Goal: Obtain resource: Download file/media

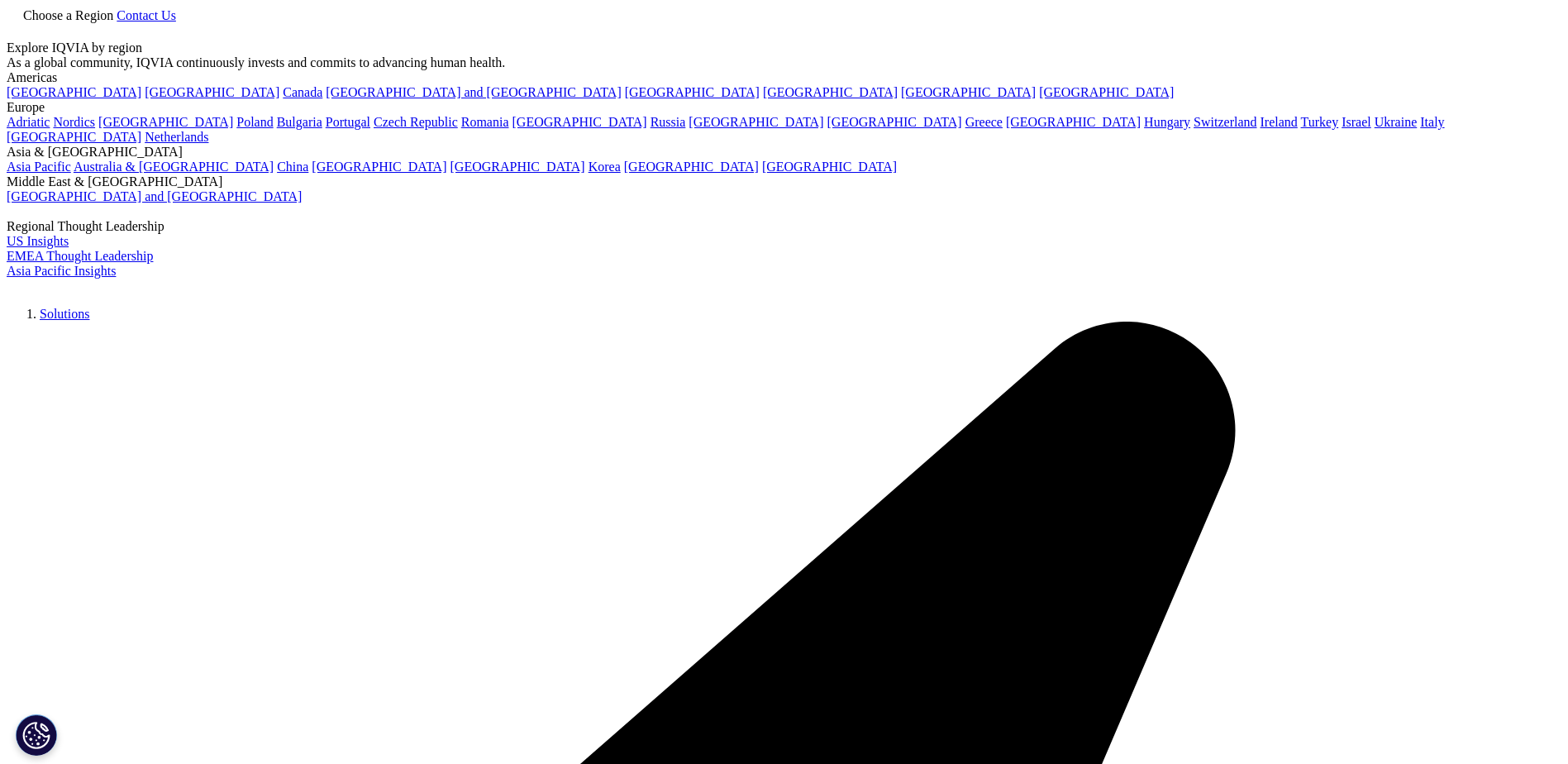
scroll to position [83, 0]
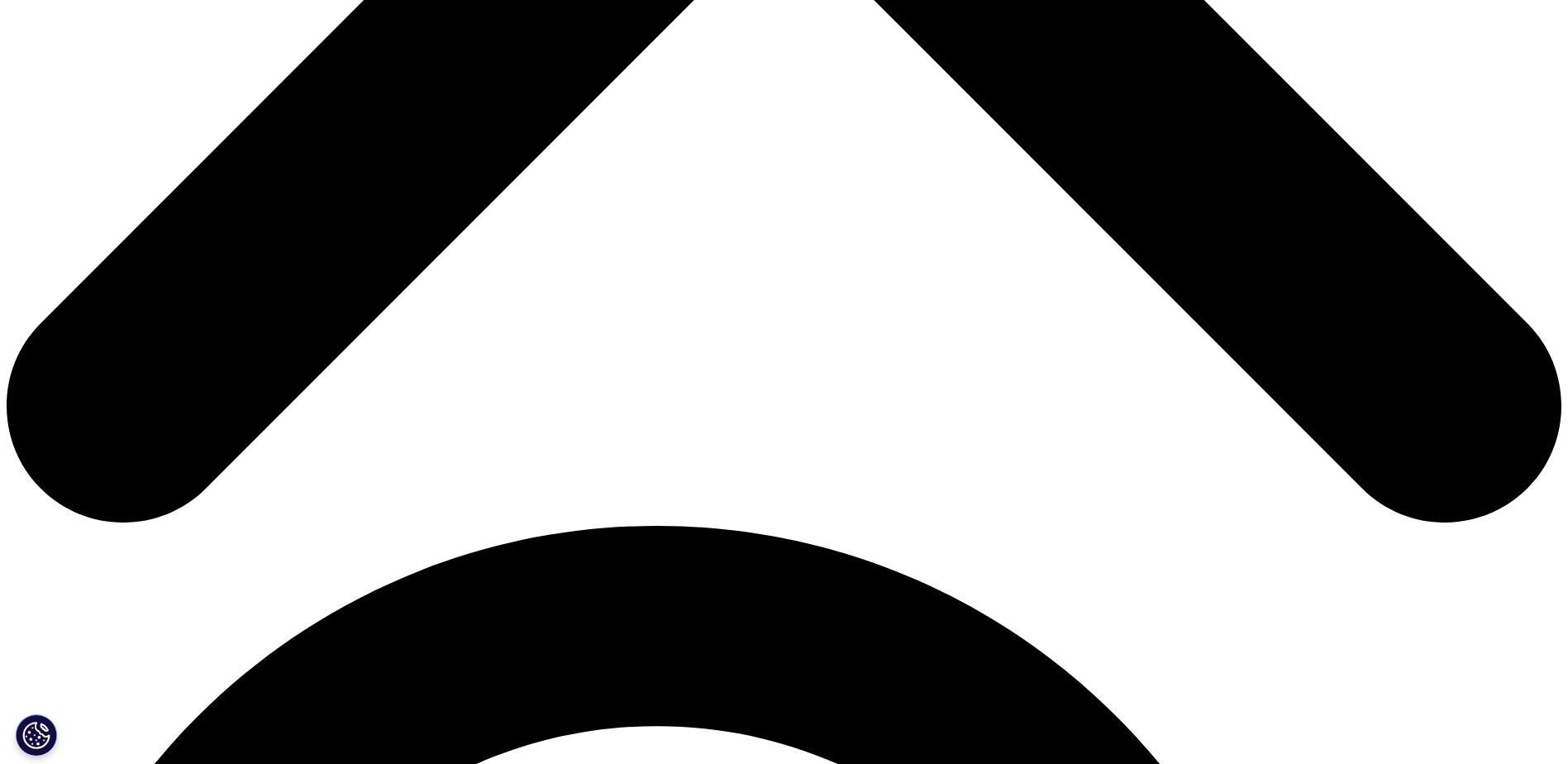
scroll to position [1075, 0]
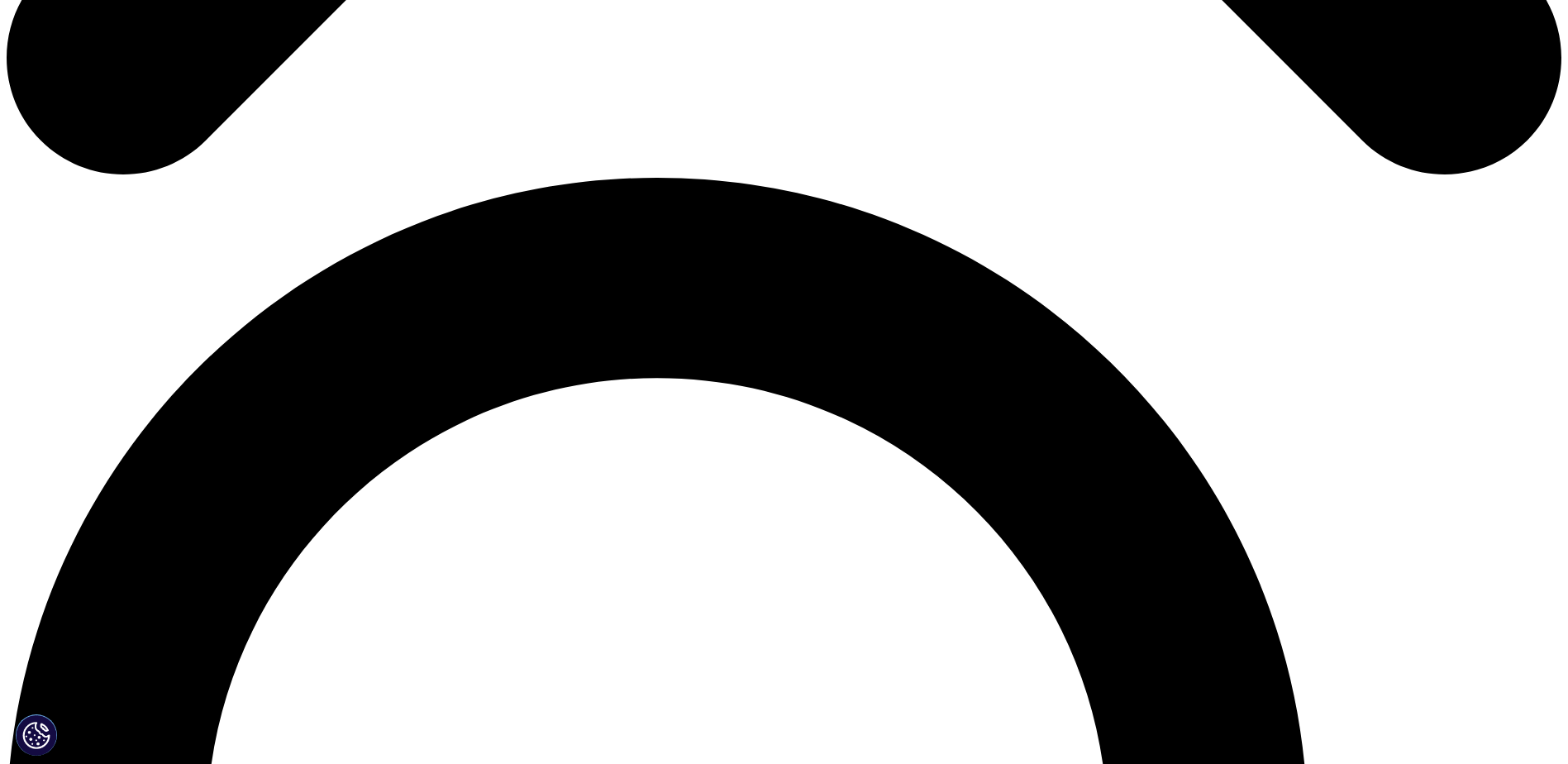
scroll to position [1406, 0]
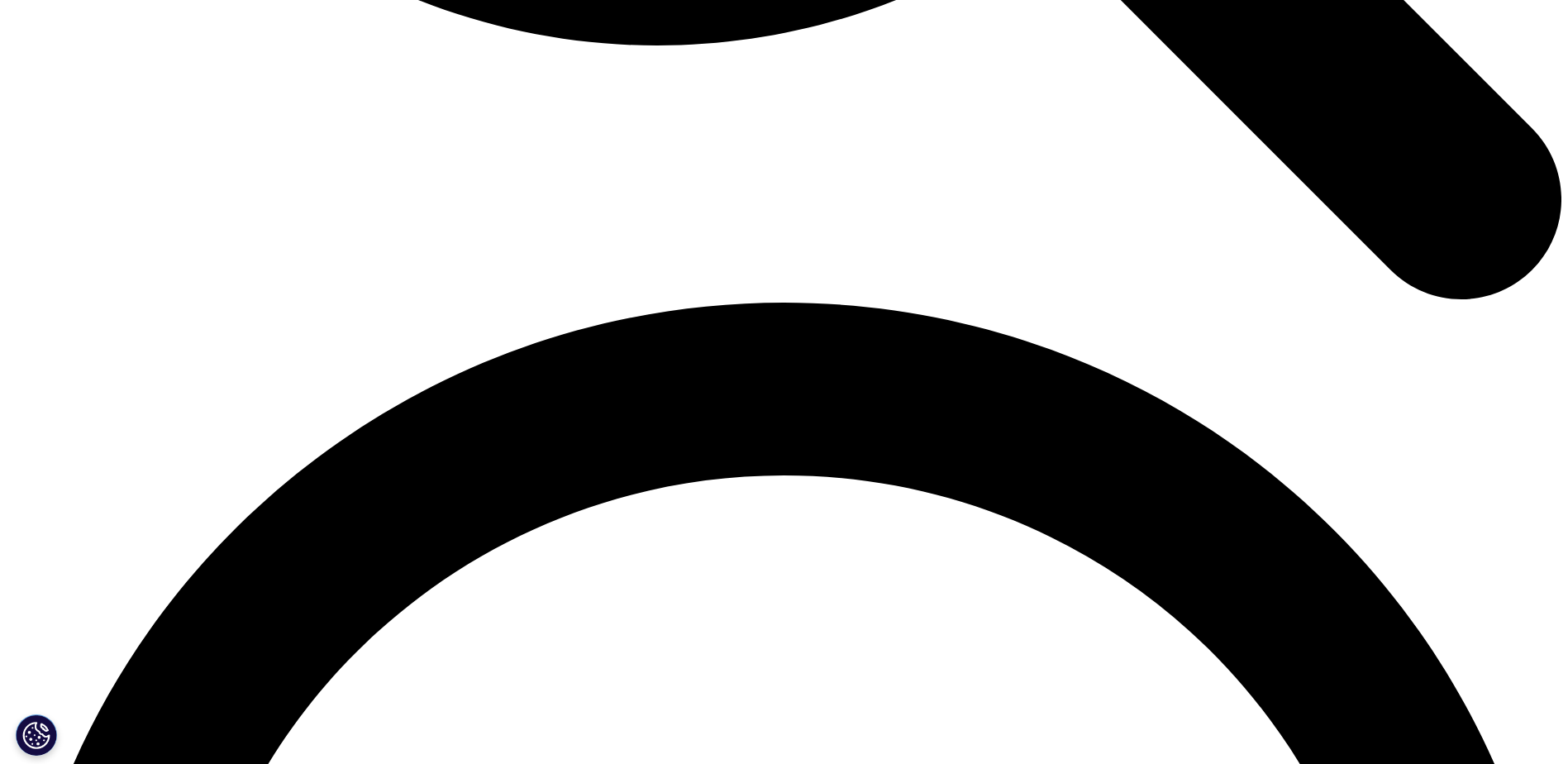
scroll to position [2895, 0]
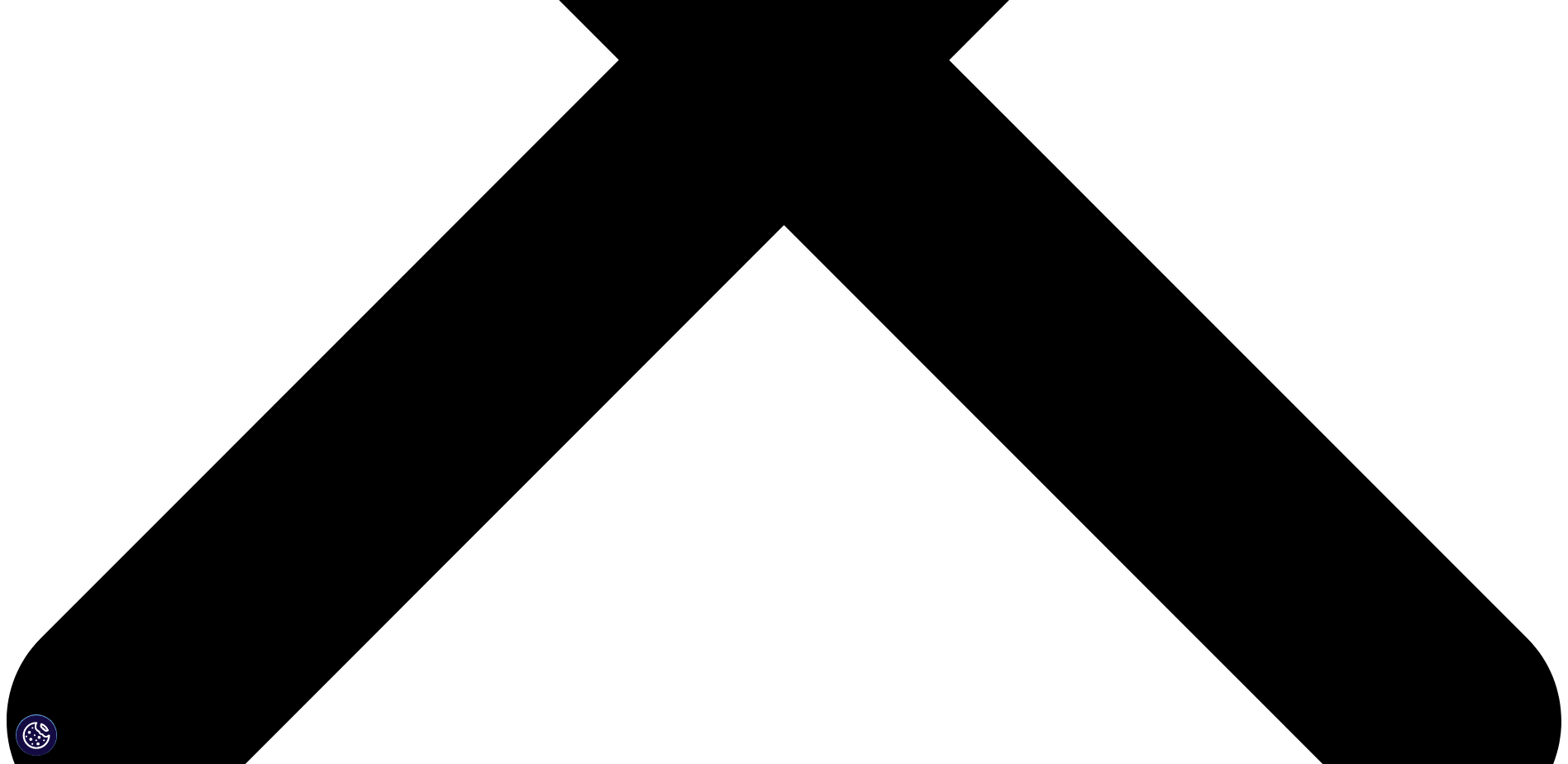
scroll to position [662, 0]
